Goal: Task Accomplishment & Management: Use online tool/utility

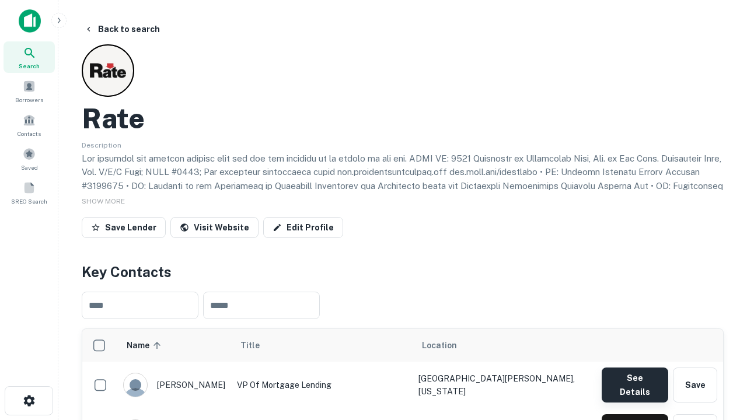
click at [635, 380] on button "See Details" at bounding box center [635, 385] width 67 height 35
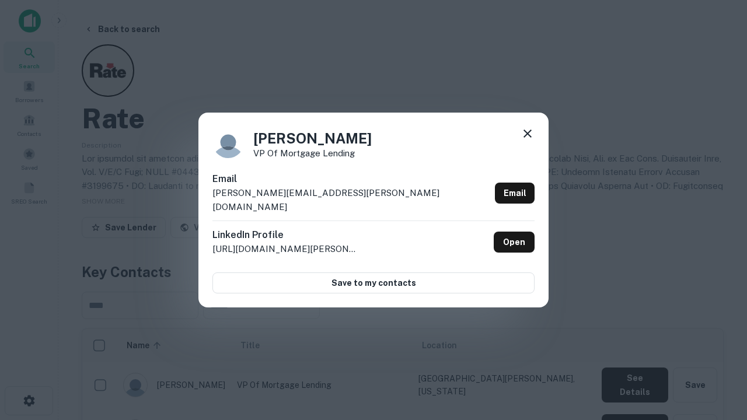
click at [528, 141] on icon at bounding box center [528, 134] width 14 height 14
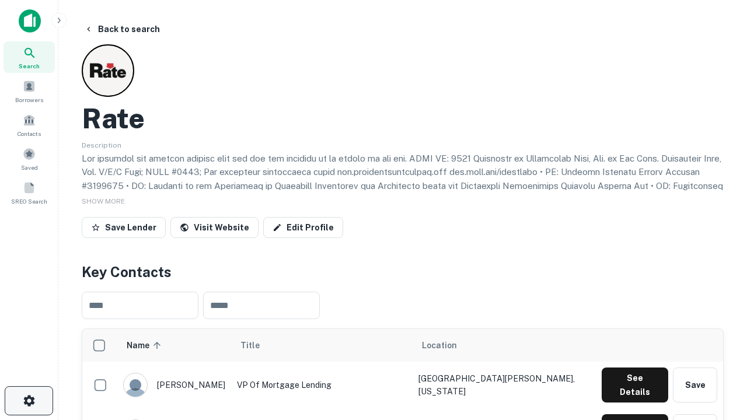
click at [29, 401] on icon "button" at bounding box center [29, 401] width 14 height 14
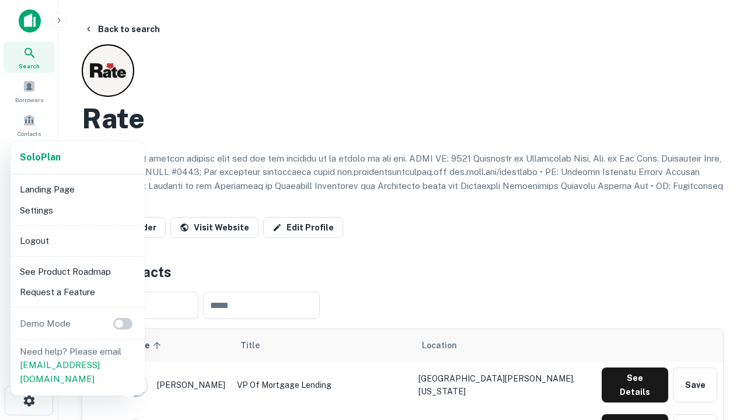
click at [77, 241] on li "Logout" at bounding box center [77, 241] width 125 height 21
